Goal: Task Accomplishment & Management: Complete application form

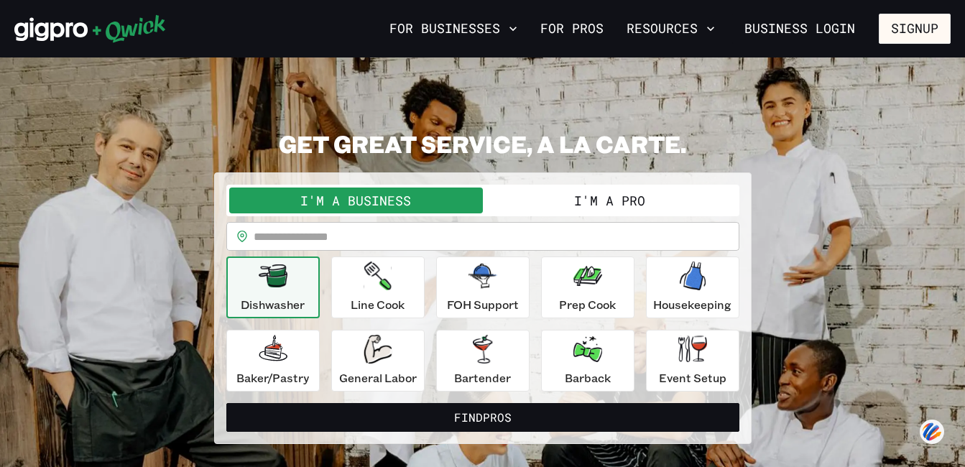
click at [562, 202] on button "I'm a Pro" at bounding box center [610, 201] width 254 height 26
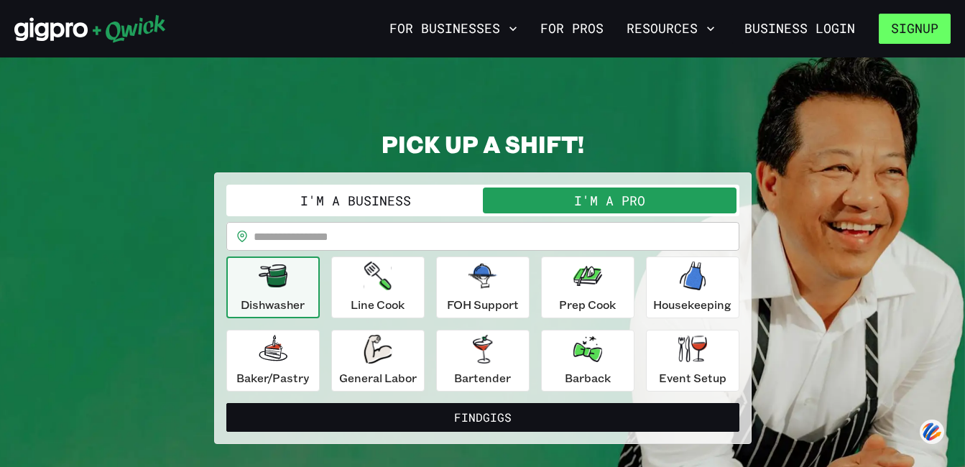
click at [894, 32] on button "Signup" at bounding box center [915, 29] width 72 height 30
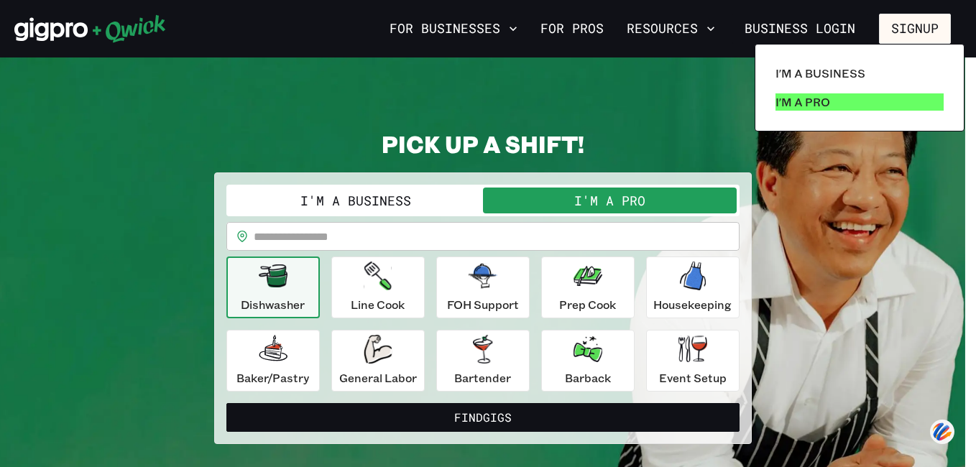
click at [785, 106] on p "I'm a Pro" at bounding box center [802, 101] width 55 height 17
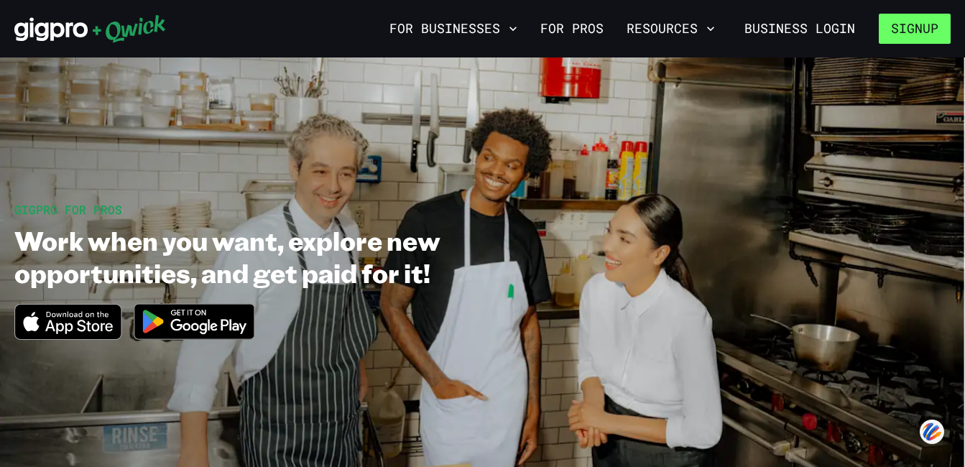
click at [907, 32] on button "Signup" at bounding box center [915, 29] width 72 height 30
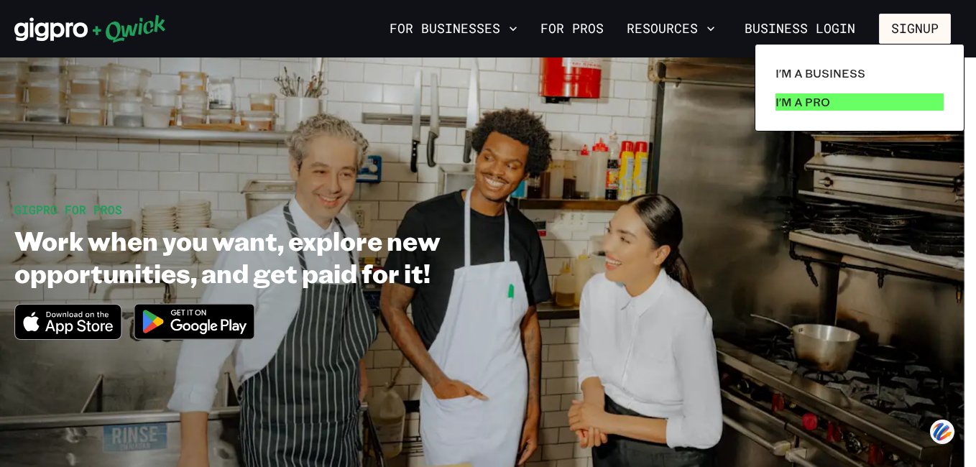
click at [872, 96] on link "I'm a Pro" at bounding box center [859, 102] width 180 height 29
click at [826, 105] on p "I'm a Pro" at bounding box center [802, 101] width 55 height 17
click at [828, 106] on p "I'm a Pro" at bounding box center [802, 101] width 55 height 17
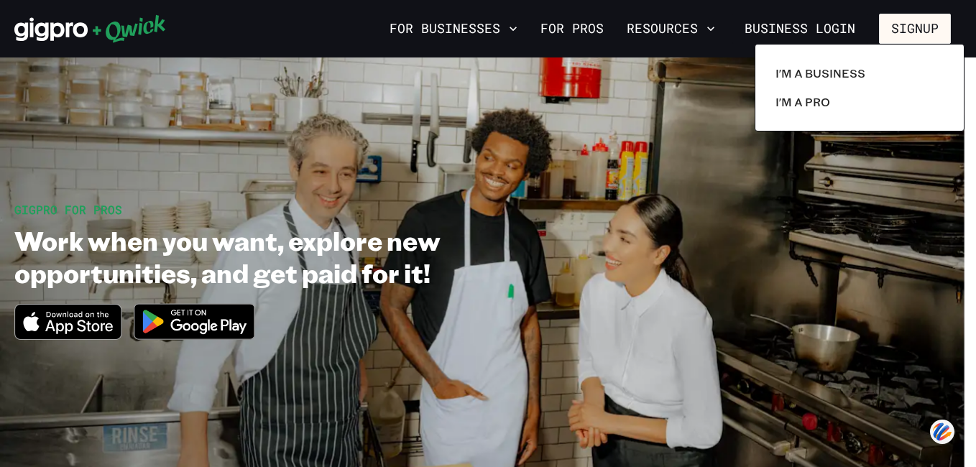
drag, startPoint x: 742, startPoint y: 219, endPoint x: 736, endPoint y: 224, distance: 8.2
click at [741, 221] on div at bounding box center [488, 233] width 976 height 467
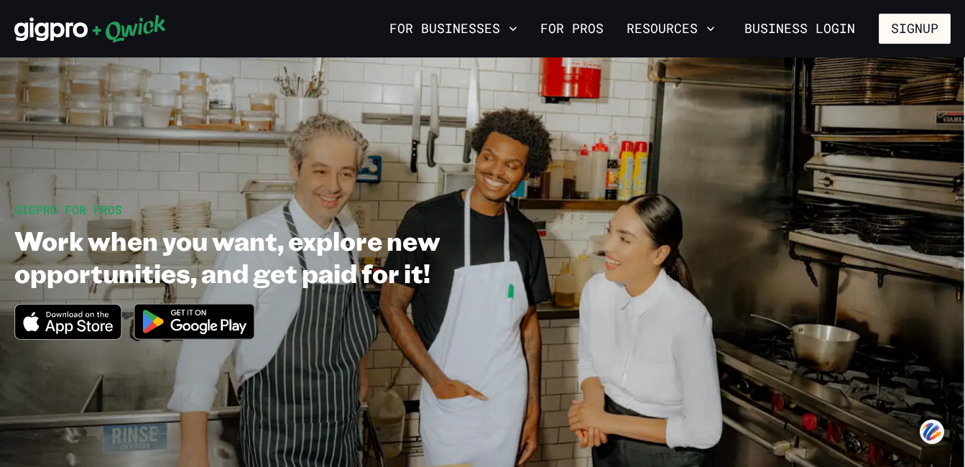
click at [228, 318] on img at bounding box center [194, 322] width 139 height 54
click at [103, 326] on icon "Download on the App Store" at bounding box center [68, 322] width 106 height 34
click at [194, 311] on img at bounding box center [194, 322] width 139 height 54
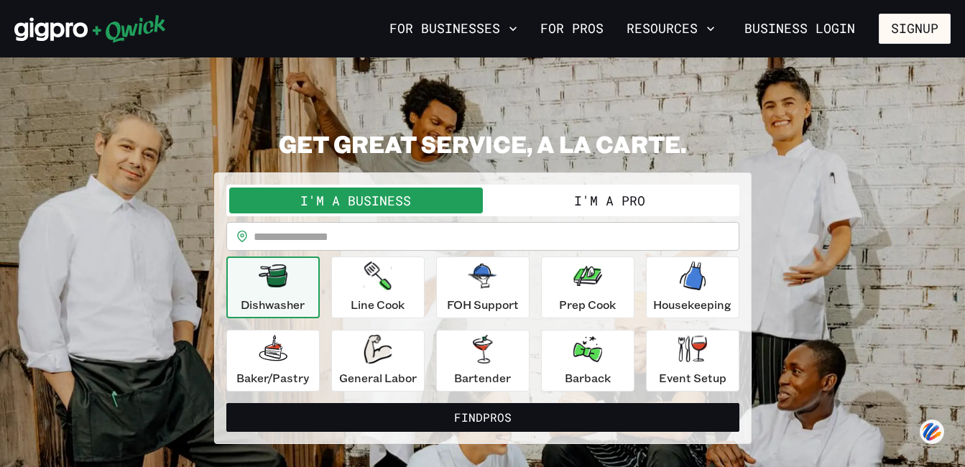
click at [292, 235] on input "text" at bounding box center [497, 236] width 486 height 29
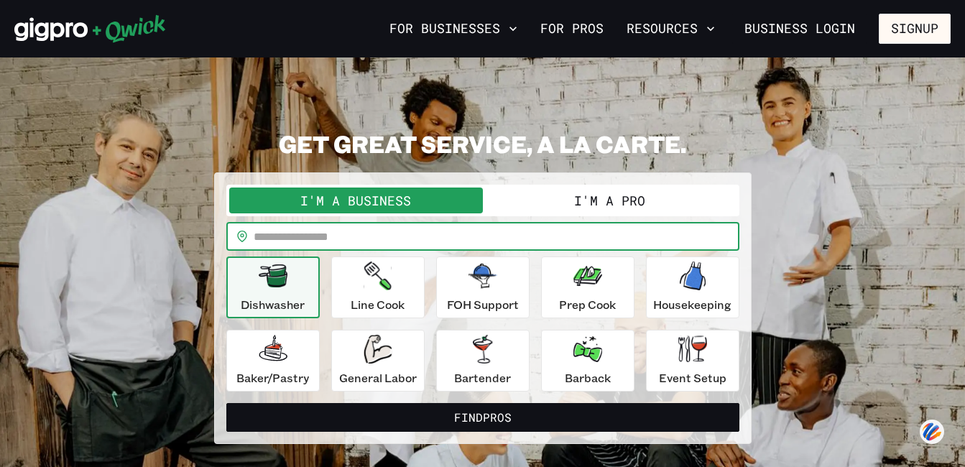
type input "*****"
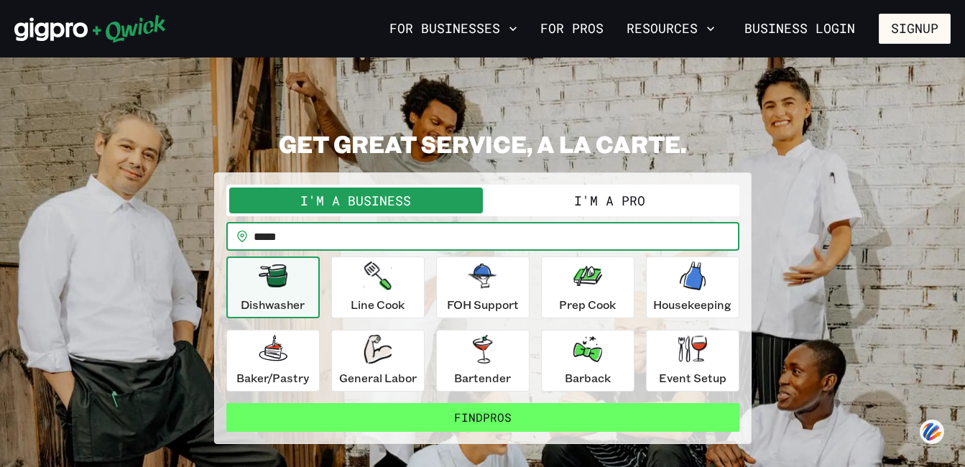
click at [463, 408] on button "Find Pros" at bounding box center [482, 417] width 513 height 29
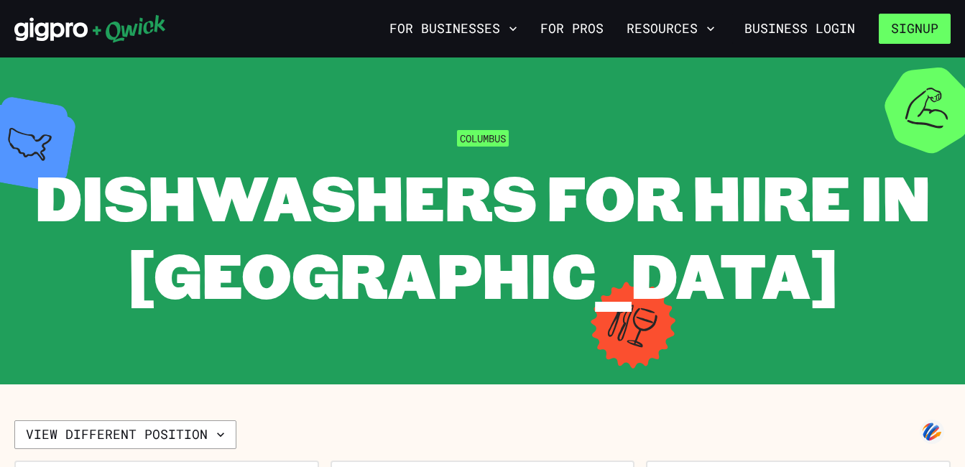
click at [917, 31] on button "Signup" at bounding box center [915, 29] width 72 height 30
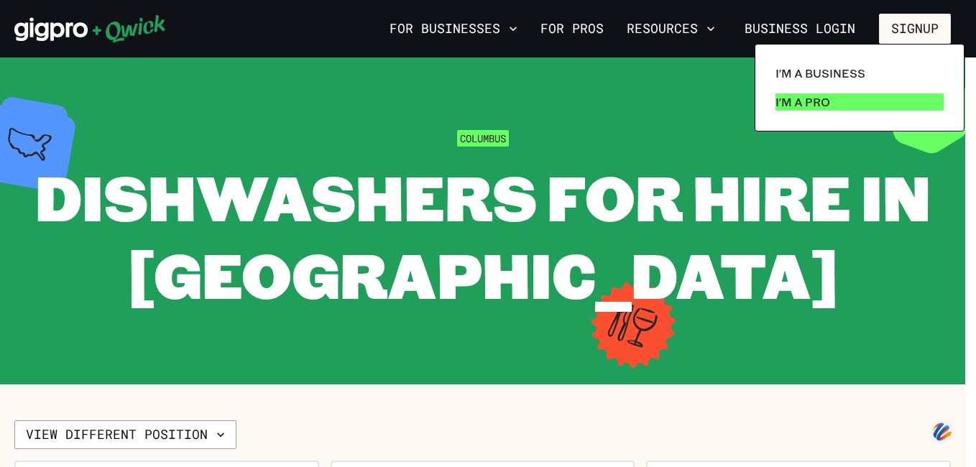
click at [805, 95] on p "I'm a Pro" at bounding box center [802, 101] width 55 height 17
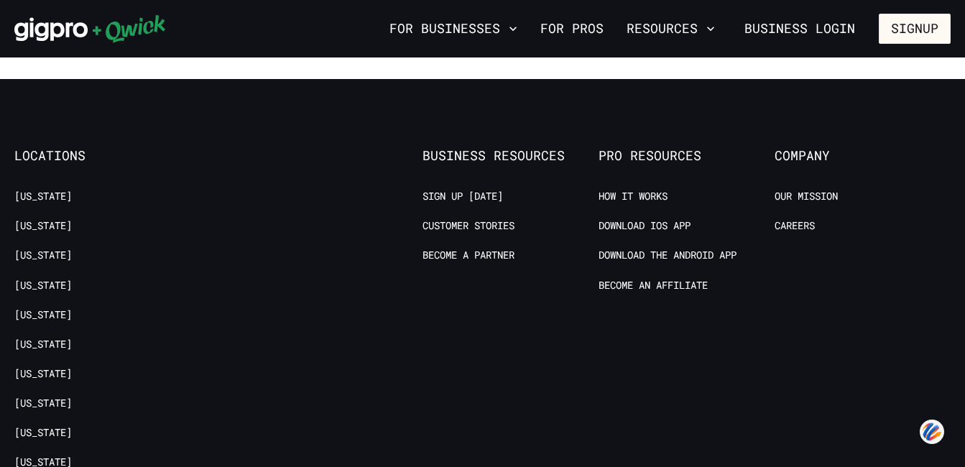
scroll to position [2802, 0]
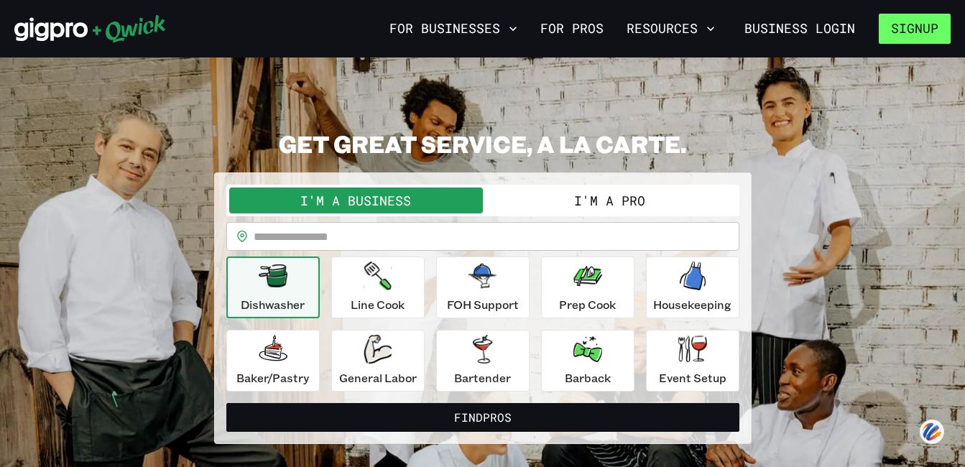
click at [927, 24] on button "Signup" at bounding box center [915, 29] width 72 height 30
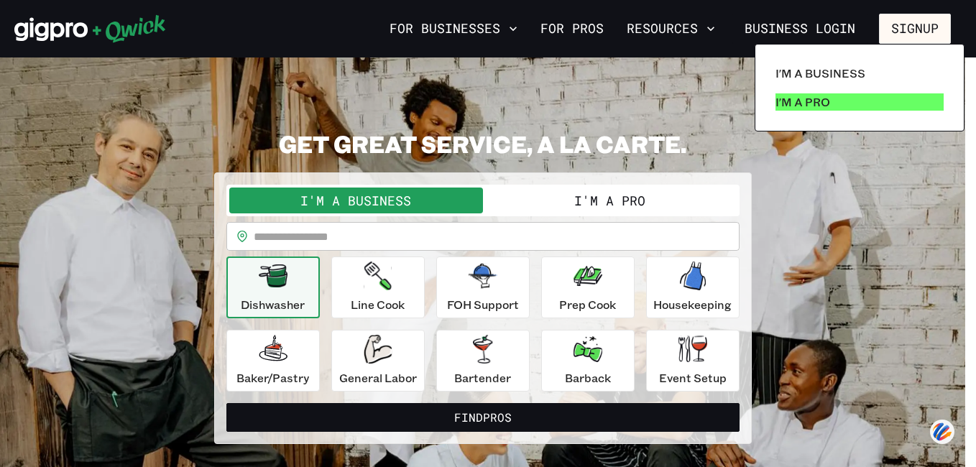
click at [811, 96] on p "I'm a Pro" at bounding box center [802, 101] width 55 height 17
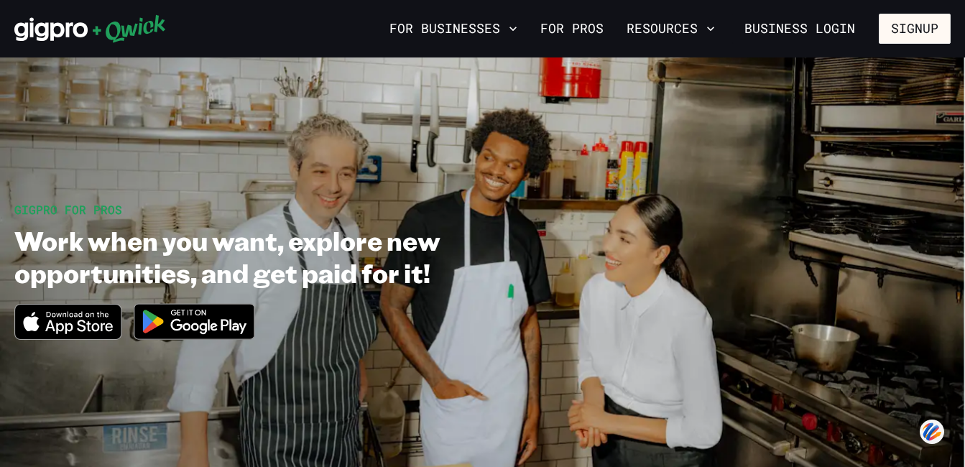
click at [175, 328] on img at bounding box center [194, 322] width 139 height 54
